Goal: Transaction & Acquisition: Purchase product/service

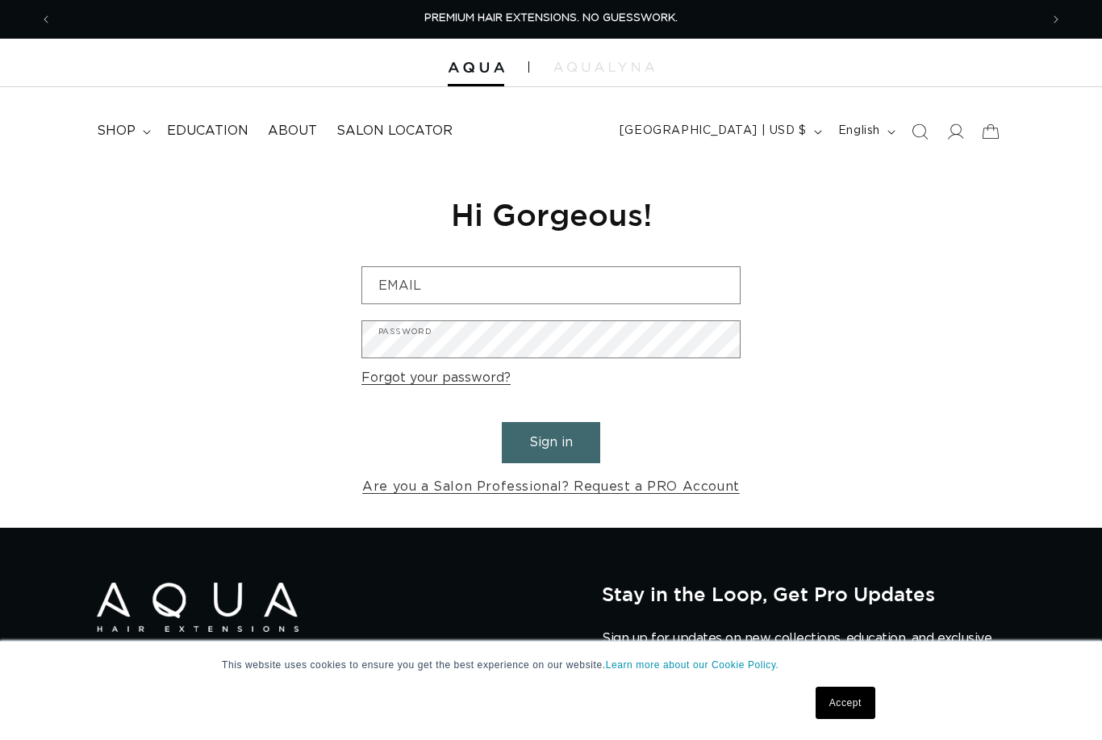
click at [548, 287] on input "Email" at bounding box center [551, 285] width 378 height 36
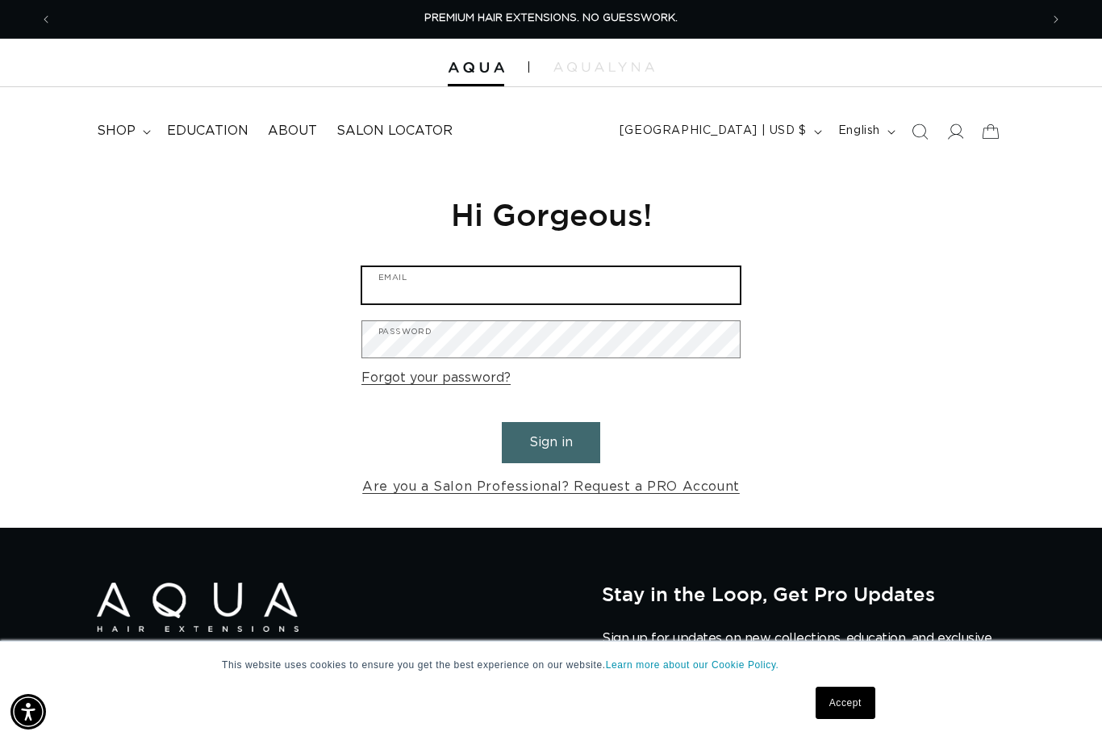
type input "abetterwayattaras@gmail.com"
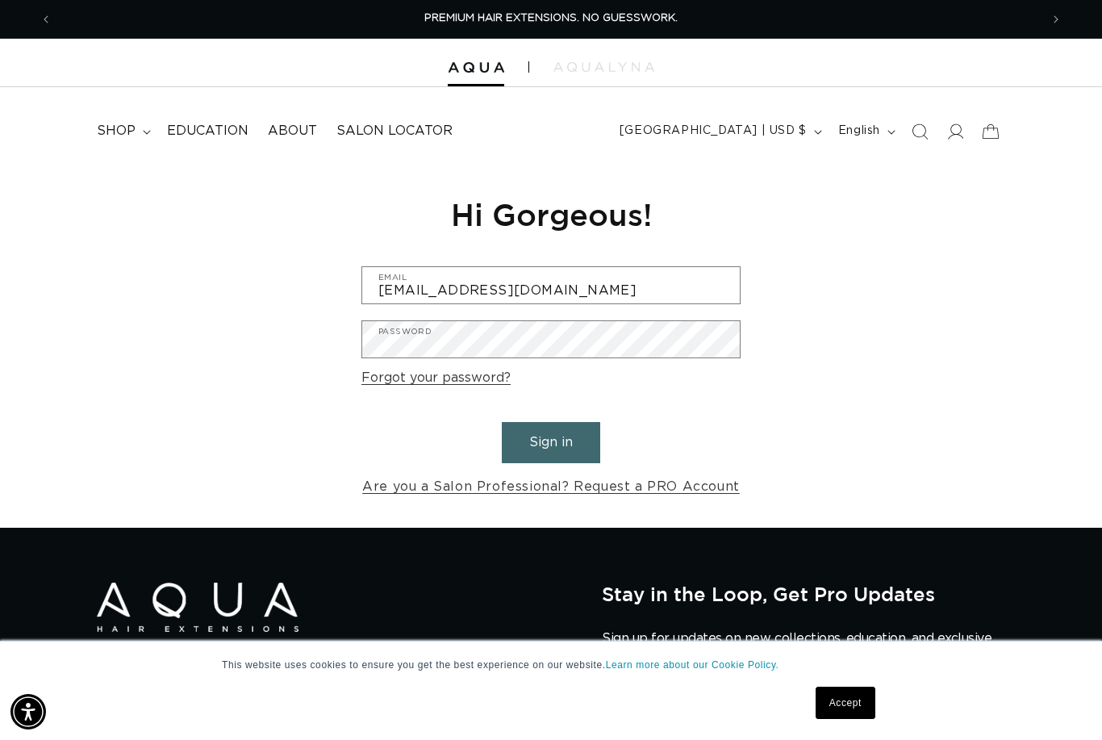
click at [551, 440] on button "Sign in" at bounding box center [551, 442] width 98 height 41
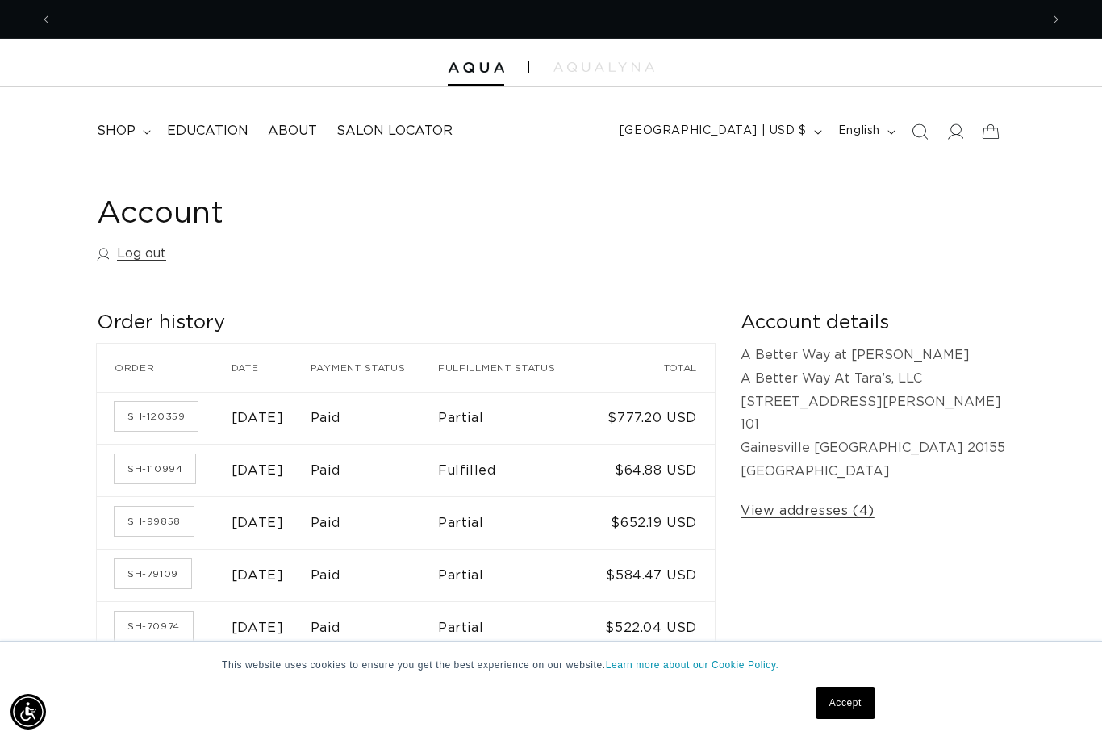
scroll to position [0, 988]
click at [715, 520] on td "$652.19 USD" at bounding box center [652, 522] width 123 height 52
click at [562, 522] on td "Partial" at bounding box center [514, 522] width 153 height 52
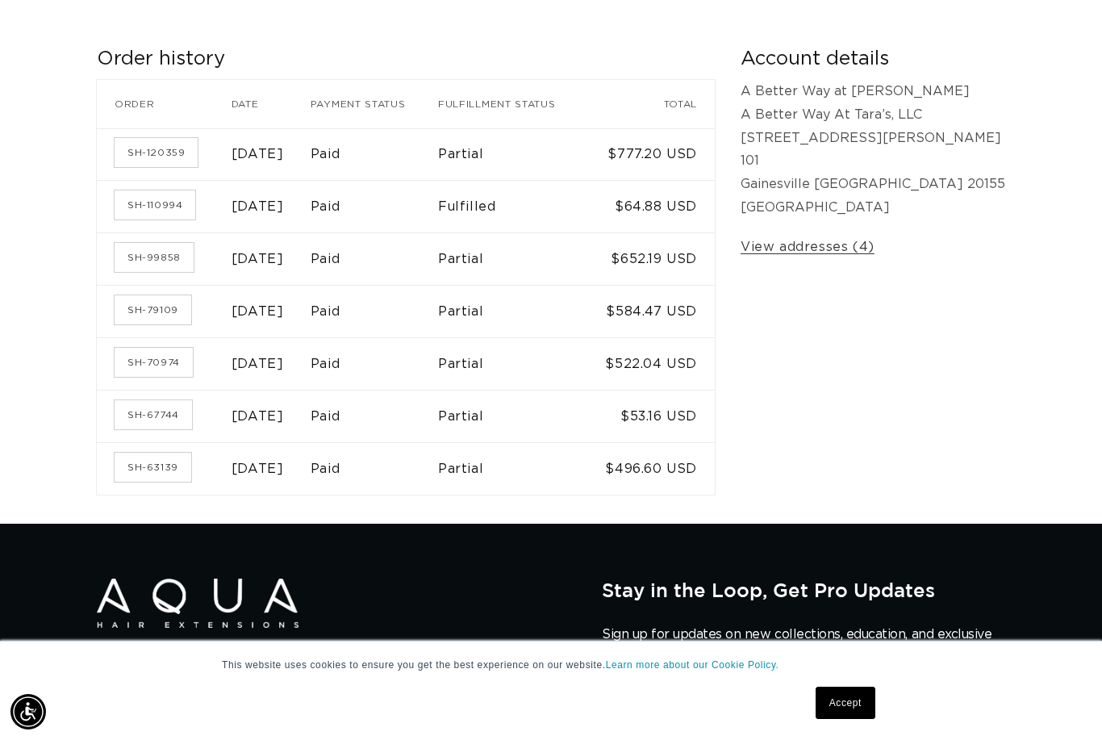
scroll to position [0, 0]
click at [161, 264] on link "SH-99858" at bounding box center [154, 257] width 79 height 29
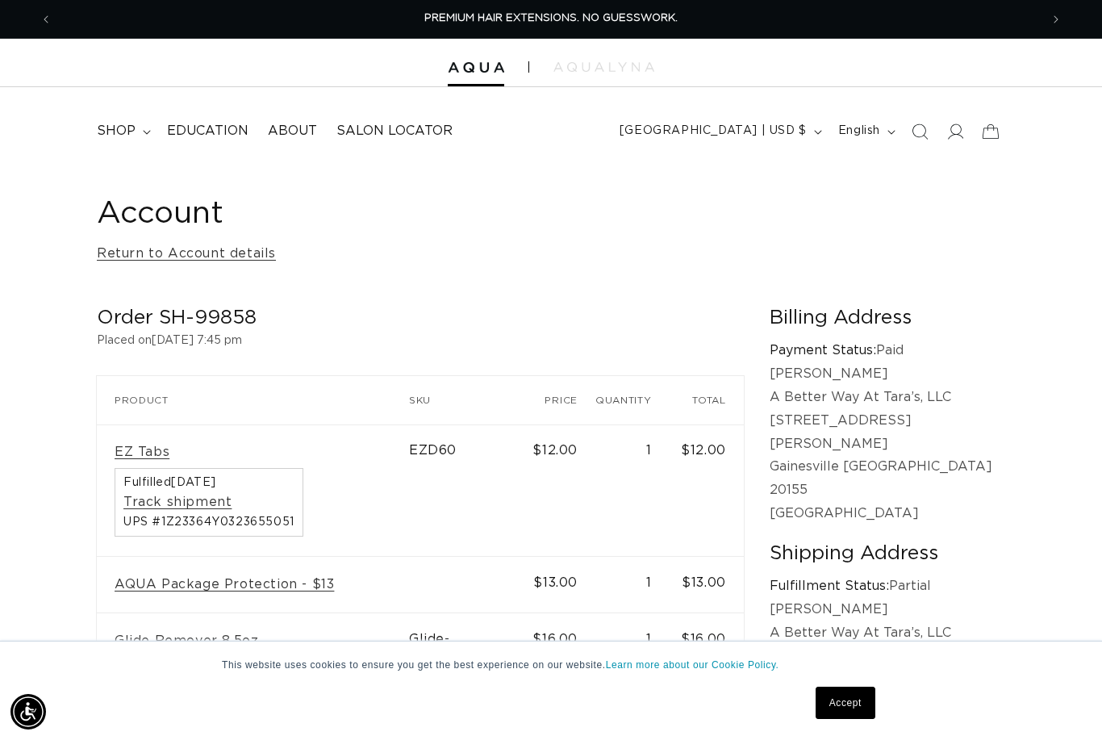
click at [124, 123] on span "shop" at bounding box center [116, 131] width 39 height 17
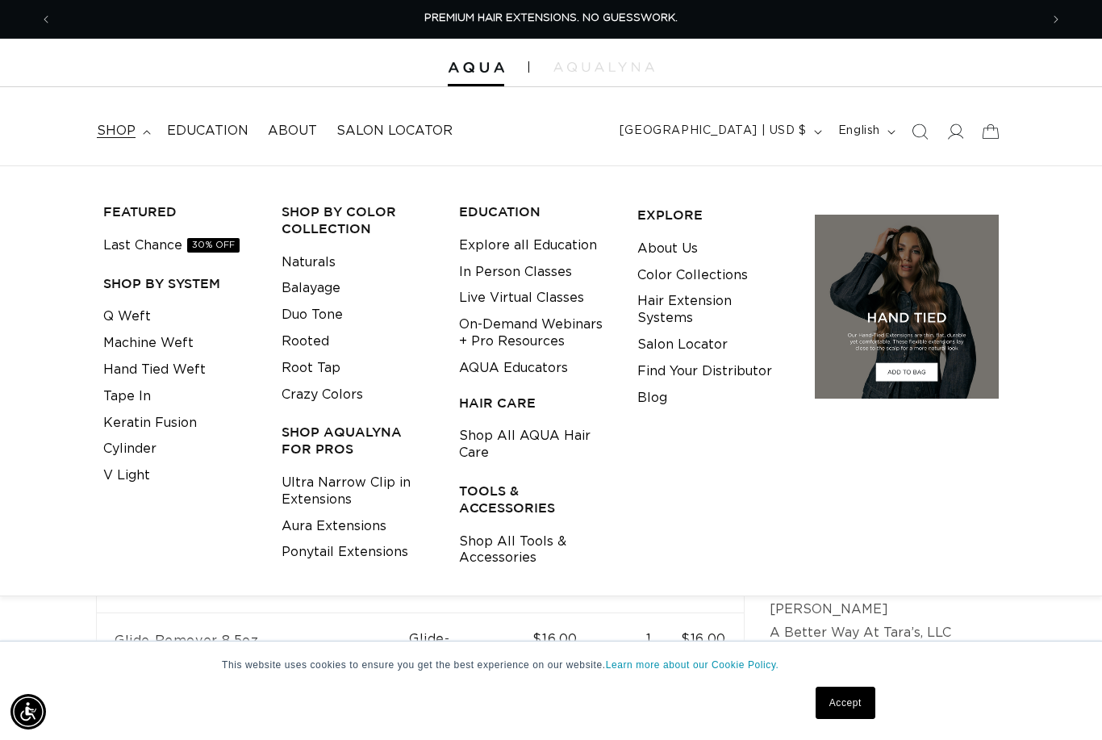
click at [140, 395] on link "Tape In" at bounding box center [127, 396] width 48 height 27
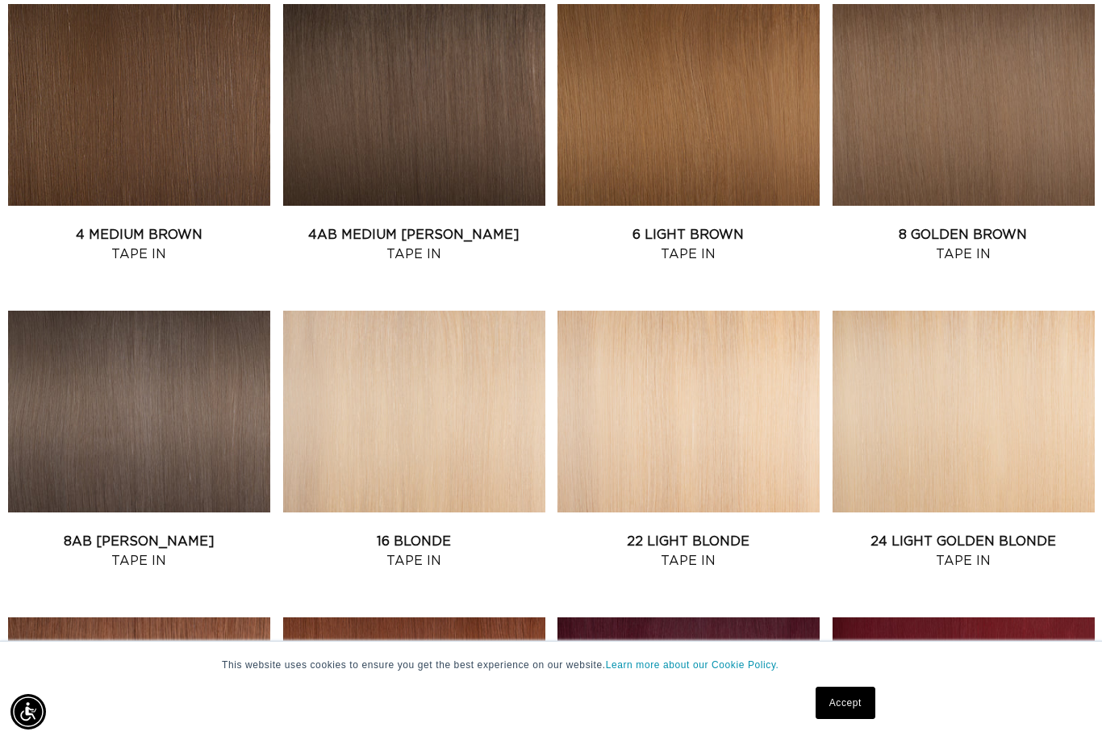
scroll to position [0, 1975]
click at [998, 532] on link "24 Light Golden Blonde Tape In" at bounding box center [964, 551] width 262 height 39
